Goal: Information Seeking & Learning: Learn about a topic

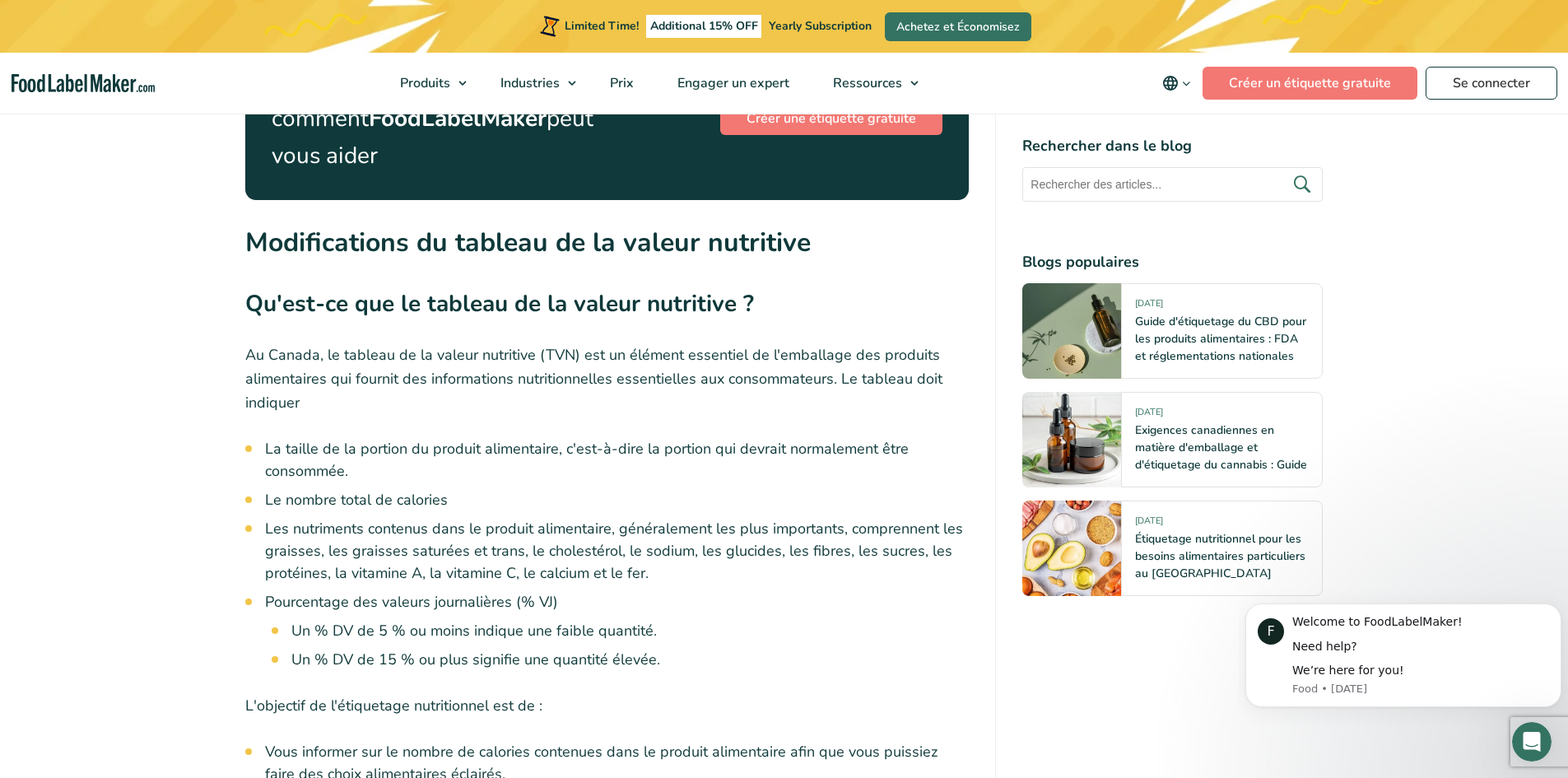
scroll to position [2853, 0]
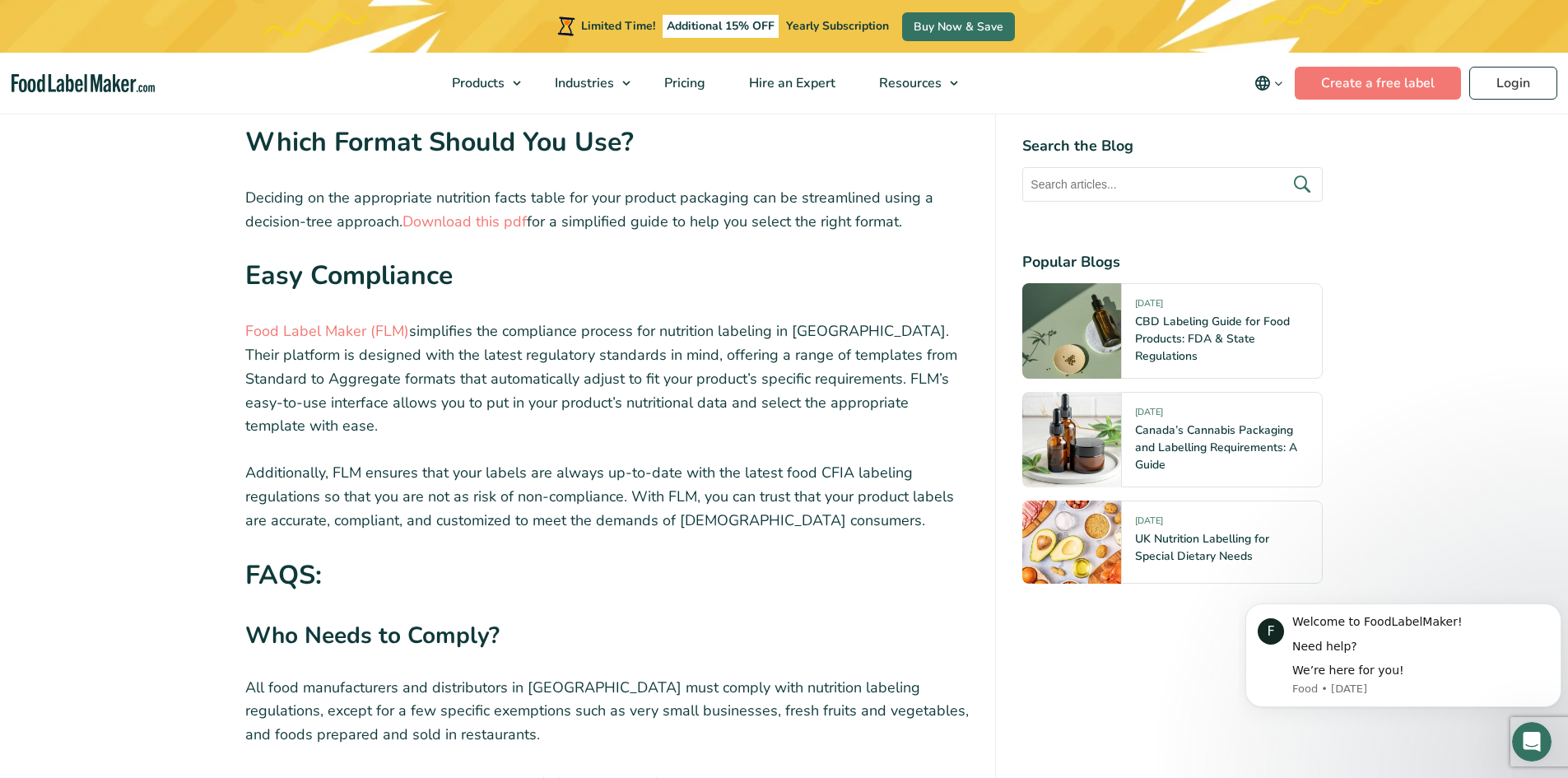
scroll to position [6364, 0]
